Goal: Task Accomplishment & Management: Use online tool/utility

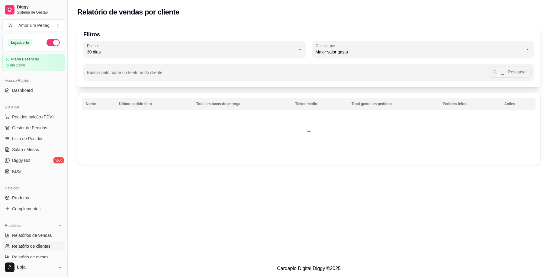
select select "30"
select select "HIGHEST_TOTAL_SPENT_WITH_ORDERS"
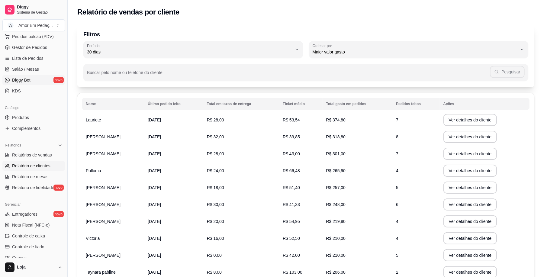
click at [57, 76] on link "Diggy Bot novo" at bounding box center [33, 80] width 63 height 10
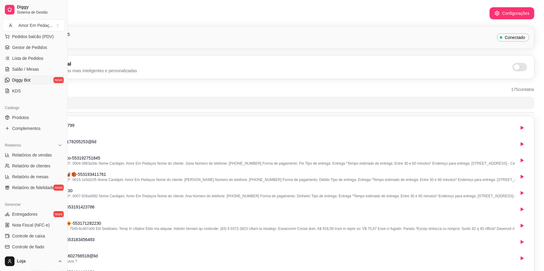
scroll to position [0, 61]
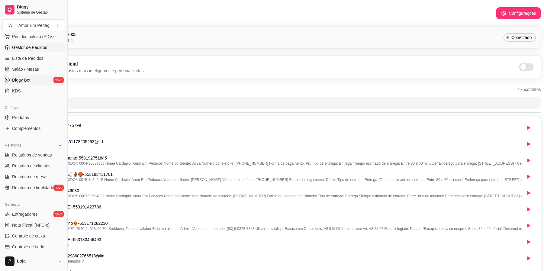
click at [41, 51] on link "Gestor de Pedidos" at bounding box center [33, 48] width 63 height 10
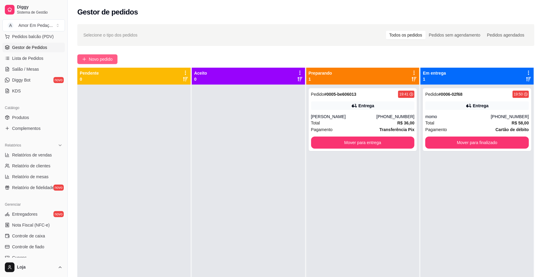
click at [94, 60] on span "Novo pedido" at bounding box center [101, 59] width 24 height 7
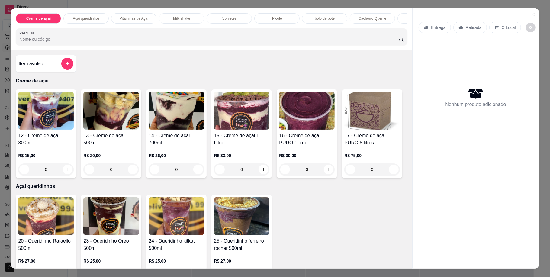
click at [170, 159] on p "R$ 26,00" at bounding box center [177, 156] width 56 height 6
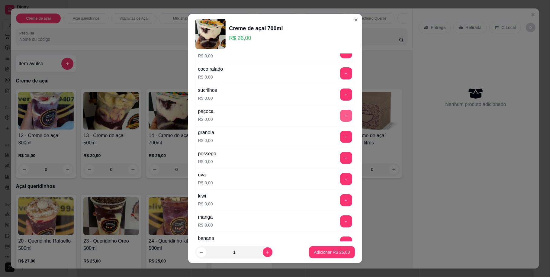
scroll to position [121, 0]
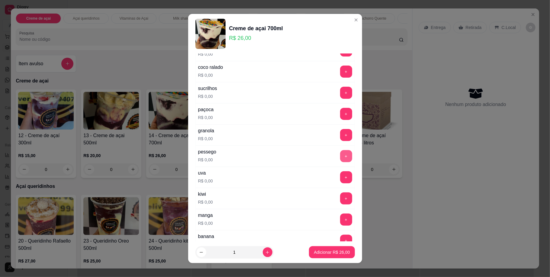
click at [340, 159] on button "+" at bounding box center [346, 156] width 12 height 12
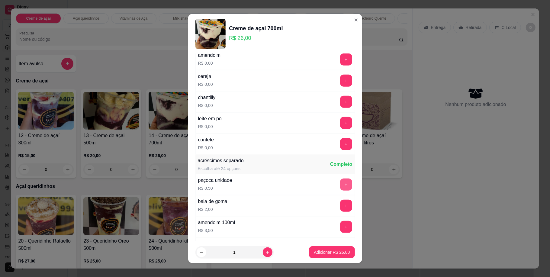
scroll to position [403, 0]
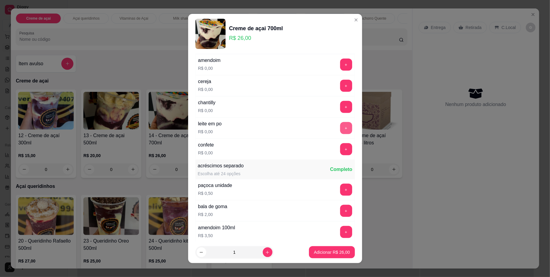
click at [340, 130] on button "+" at bounding box center [346, 128] width 12 height 12
click at [313, 129] on button "-" at bounding box center [319, 128] width 12 height 12
click at [340, 111] on button "+" at bounding box center [346, 107] width 12 height 12
click at [340, 113] on button "+" at bounding box center [346, 107] width 12 height 12
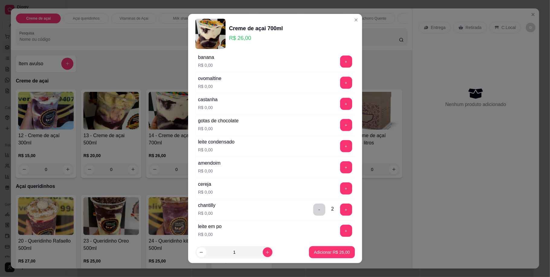
scroll to position [282, 0]
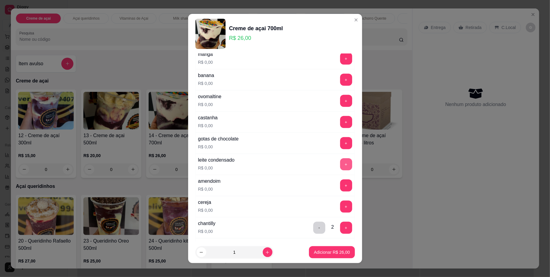
click at [340, 165] on button "+" at bounding box center [346, 164] width 12 height 12
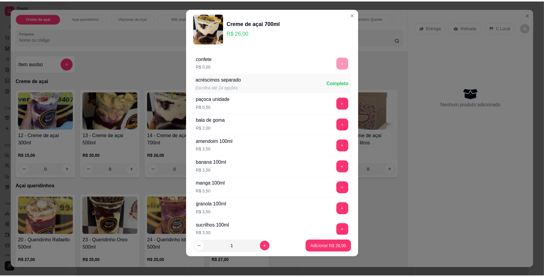
scroll to position [514, 0]
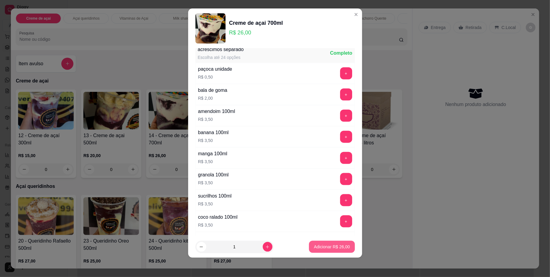
click at [323, 247] on p "Adicionar R$ 26,00" at bounding box center [332, 247] width 36 height 6
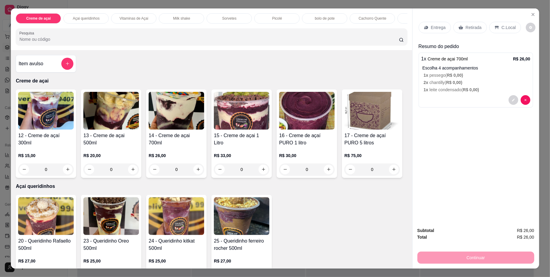
click at [427, 28] on div "Entrega" at bounding box center [435, 27] width 32 height 11
click at [467, 26] on p "Retirada" at bounding box center [474, 27] width 16 height 6
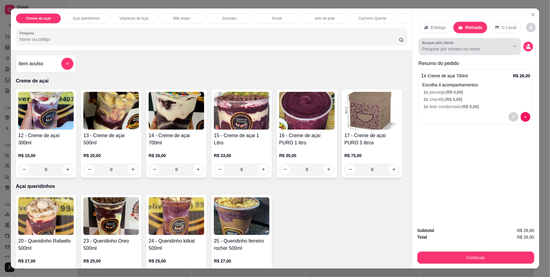
click at [435, 49] on input "Busque pelo cliente" at bounding box center [461, 49] width 78 height 6
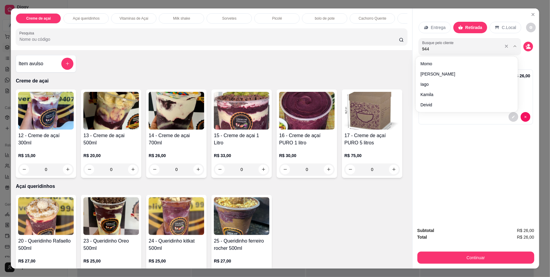
type input "9444"
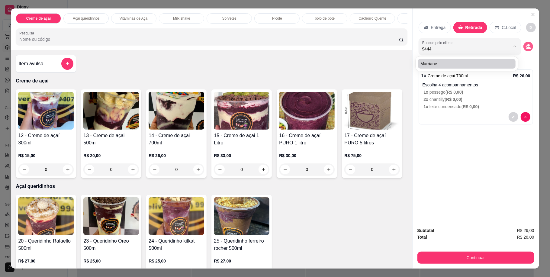
click at [526, 46] on icon "decrease-product-quantity" at bounding box center [527, 46] width 2 height 2
click at [526, 44] on icon "decrease-product-quantity" at bounding box center [528, 46] width 5 height 5
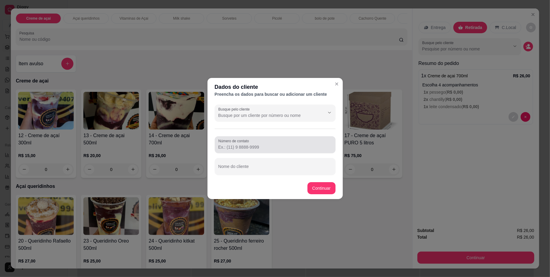
click at [263, 143] on div at bounding box center [275, 145] width 114 height 12
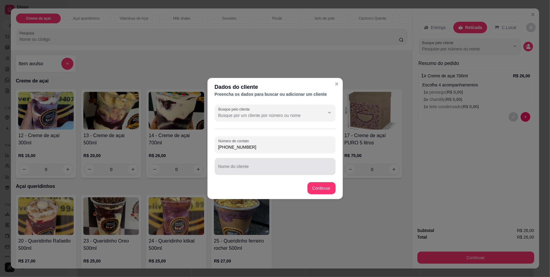
type input "[PHONE_NUMBER]"
drag, startPoint x: 241, startPoint y: 166, endPoint x: 241, endPoint y: 162, distance: 3.6
click at [241, 166] on div "Nome do cliente" at bounding box center [275, 166] width 121 height 17
type input "Diego"
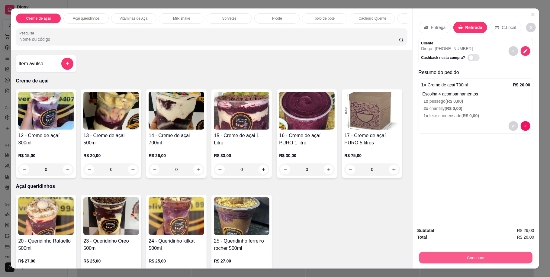
click at [480, 255] on button "Continuar" at bounding box center [475, 258] width 113 height 12
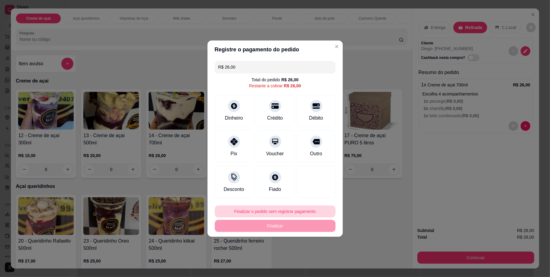
click at [279, 211] on button "Finalizar o pedido sem registrar pagamento" at bounding box center [275, 211] width 121 height 12
click at [319, 263] on button "Confirmar" at bounding box center [313, 261] width 22 height 9
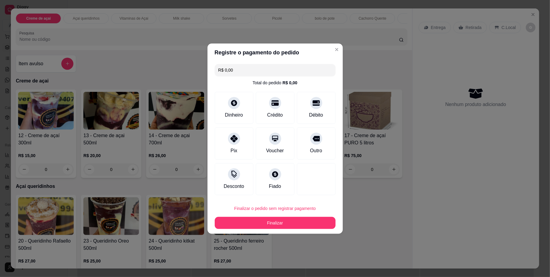
type input "R$ 0,00"
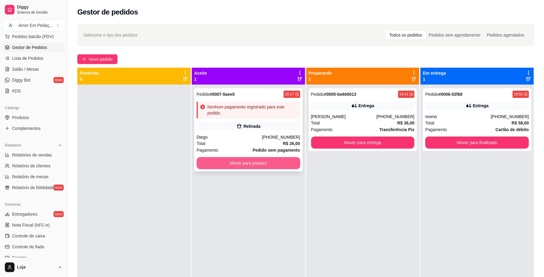
click at [277, 165] on button "Mover para preparo" at bounding box center [249, 163] width 104 height 12
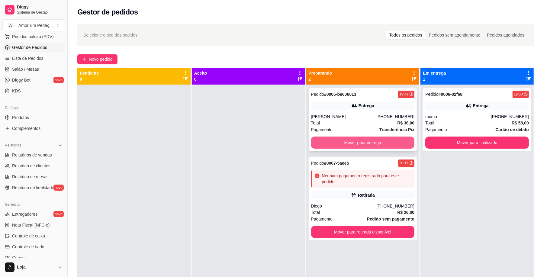
click at [387, 144] on button "Mover para entrega" at bounding box center [363, 143] width 104 height 12
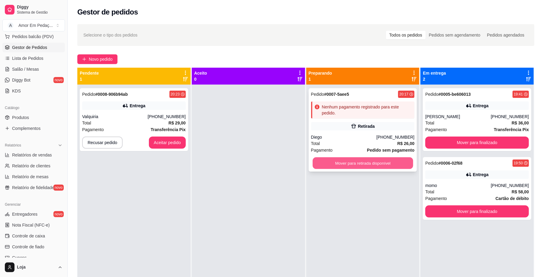
click at [381, 166] on button "Mover para retirada disponível" at bounding box center [363, 163] width 100 height 12
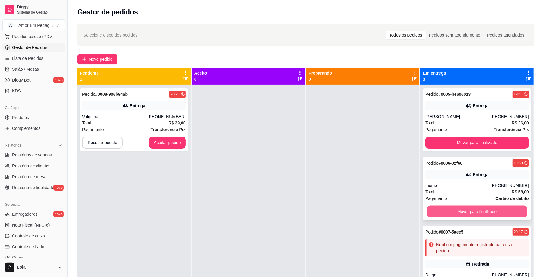
click at [468, 214] on button "Mover para finalizado" at bounding box center [477, 212] width 100 height 12
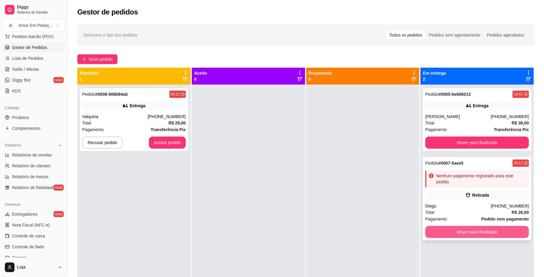
click at [467, 231] on button "Mover para finalizado" at bounding box center [477, 232] width 104 height 12
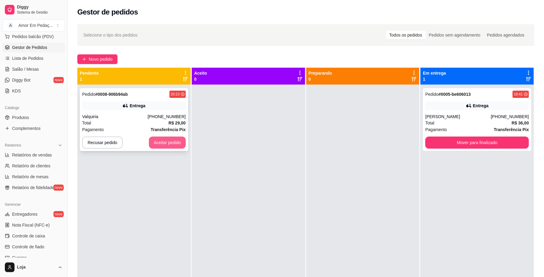
click at [168, 142] on button "Aceitar pedido" at bounding box center [167, 143] width 37 height 12
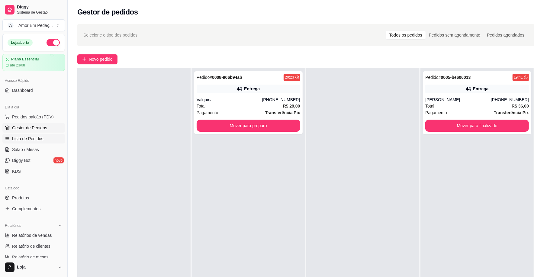
click at [43, 140] on link "Lista de Pedidos" at bounding box center [33, 139] width 63 height 10
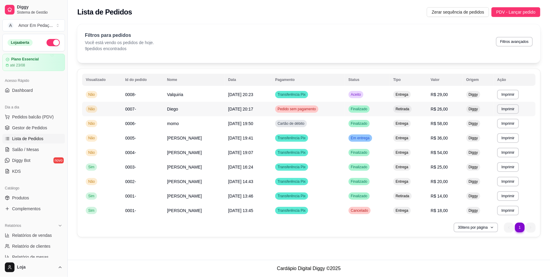
click at [334, 111] on td "Pedido sem pagamento" at bounding box center [308, 109] width 73 height 15
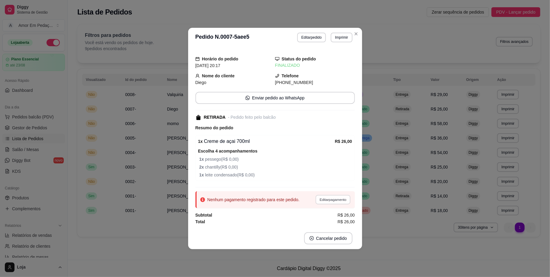
click at [328, 199] on button "Editar pagamento" at bounding box center [333, 199] width 35 height 9
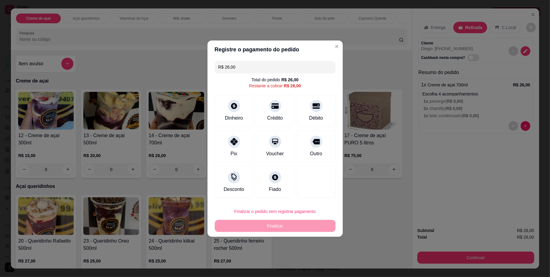
click at [309, 115] on div "Débito" at bounding box center [316, 118] width 14 height 7
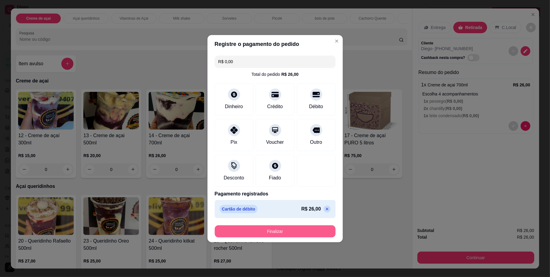
click at [294, 234] on button "Finalizar" at bounding box center [275, 231] width 121 height 12
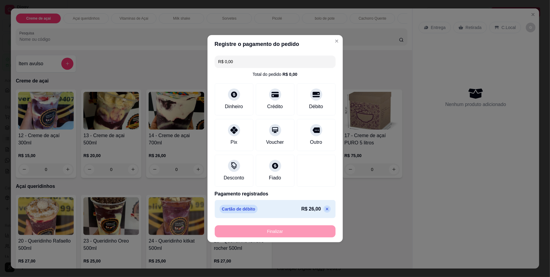
type input "-R$ 26,00"
